Goal: Find specific page/section: Find specific page/section

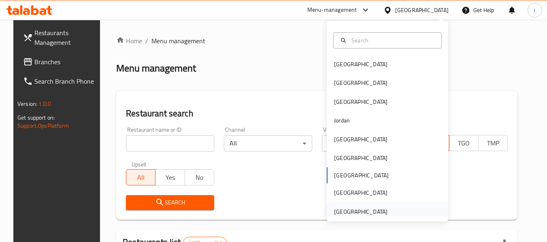
drag, startPoint x: 341, startPoint y: 212, endPoint x: 338, endPoint y: 205, distance: 7.4
click at [338, 205] on div "[GEOGRAPHIC_DATA]" at bounding box center [360, 212] width 66 height 19
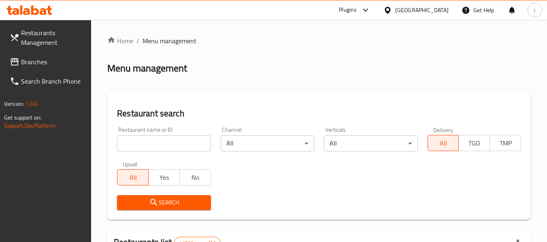
click at [25, 57] on span "Branches" at bounding box center [53, 62] width 64 height 10
click at [33, 62] on span "Branches" at bounding box center [53, 62] width 64 height 10
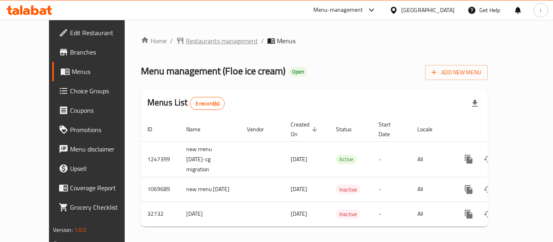
click at [186, 39] on span "Restaurants management" at bounding box center [222, 41] width 72 height 10
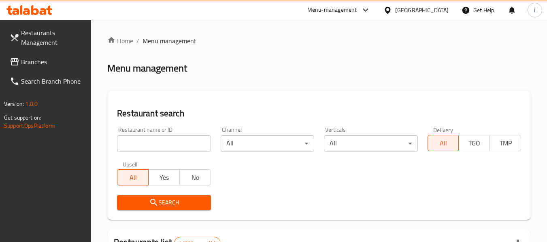
click at [182, 142] on input "search" at bounding box center [163, 144] width 93 height 16
paste input "16772"
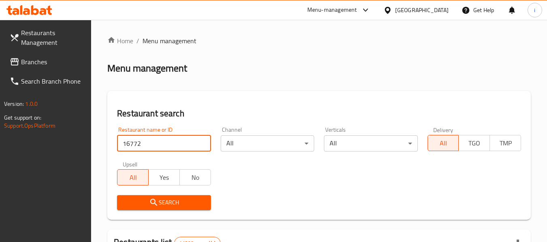
type input "16772"
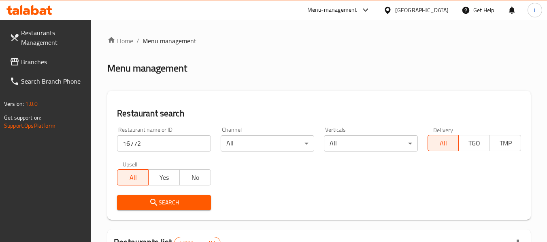
click at [165, 197] on button "Search" at bounding box center [163, 202] width 93 height 15
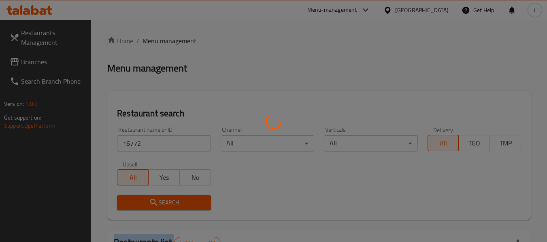
click at [165, 197] on div at bounding box center [273, 121] width 547 height 242
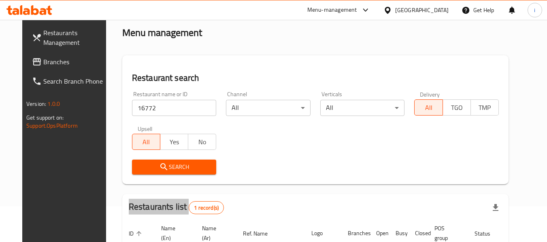
scroll to position [31, 0]
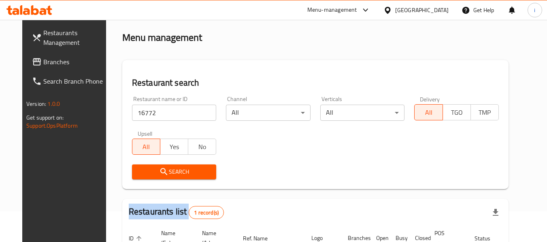
click at [201, 114] on input "16772" at bounding box center [174, 113] width 85 height 16
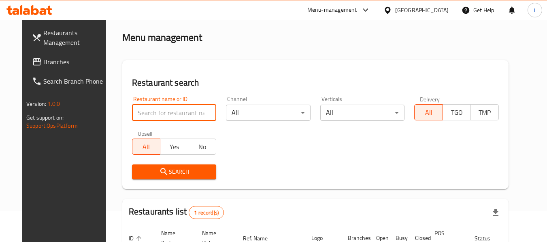
click at [201, 114] on input "search" at bounding box center [174, 113] width 85 height 16
click at [296, 160] on div "Search" at bounding box center [315, 172] width 376 height 25
